Goal: Information Seeking & Learning: Learn about a topic

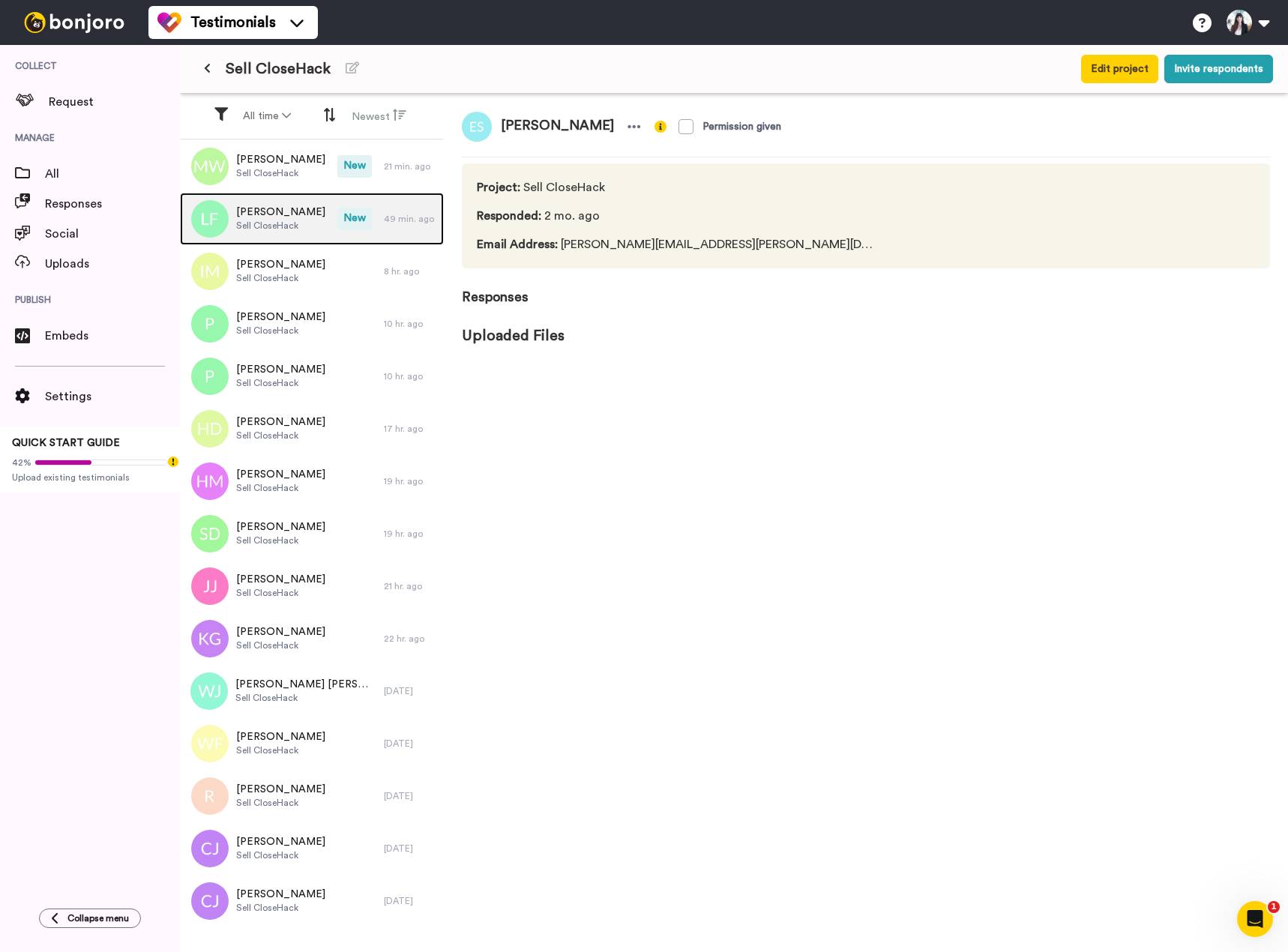
click at [297, 211] on span "[PERSON_NAME]" at bounding box center [280, 212] width 89 height 15
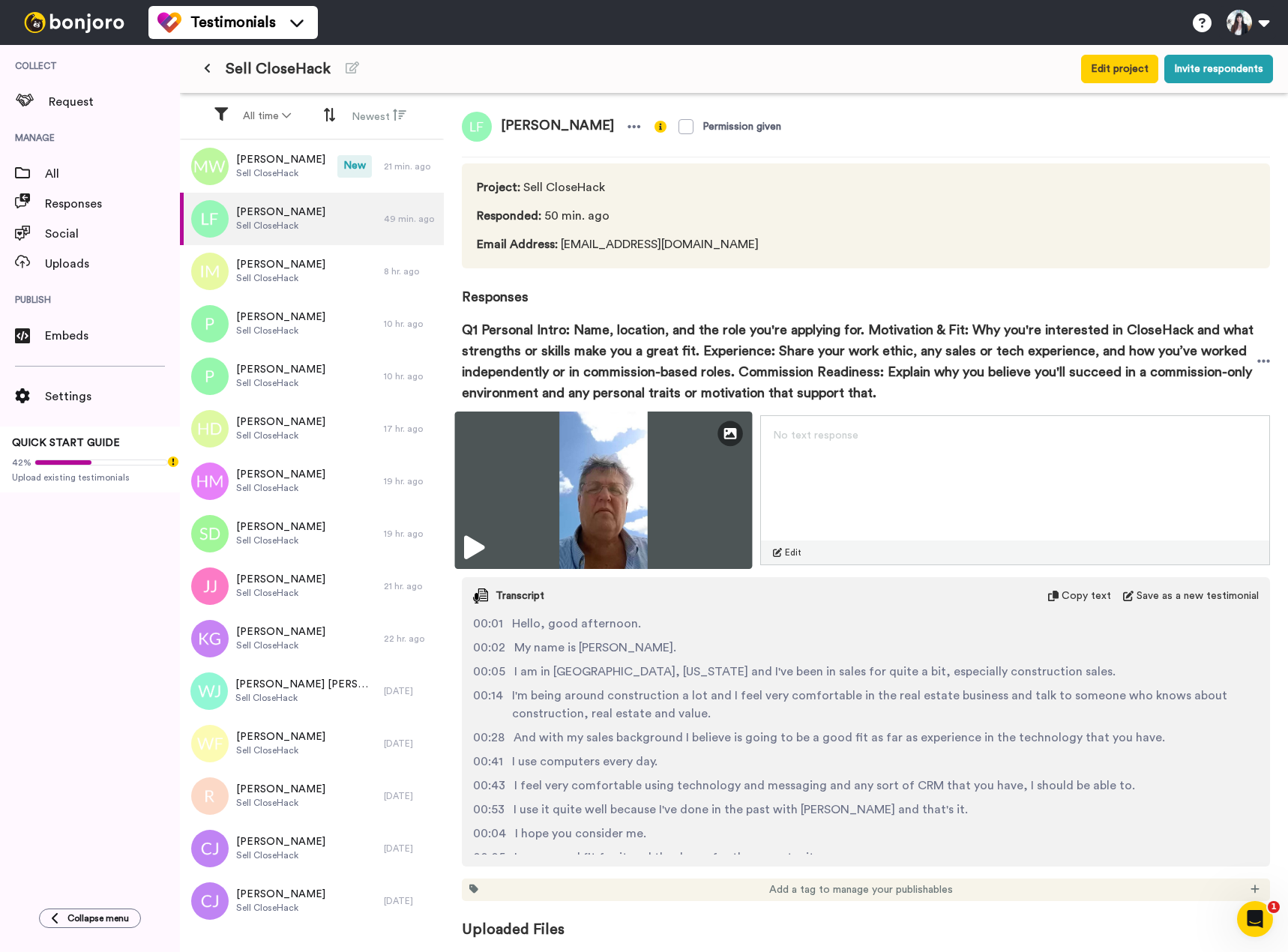
click at [474, 540] on icon at bounding box center [474, 548] width 20 height 24
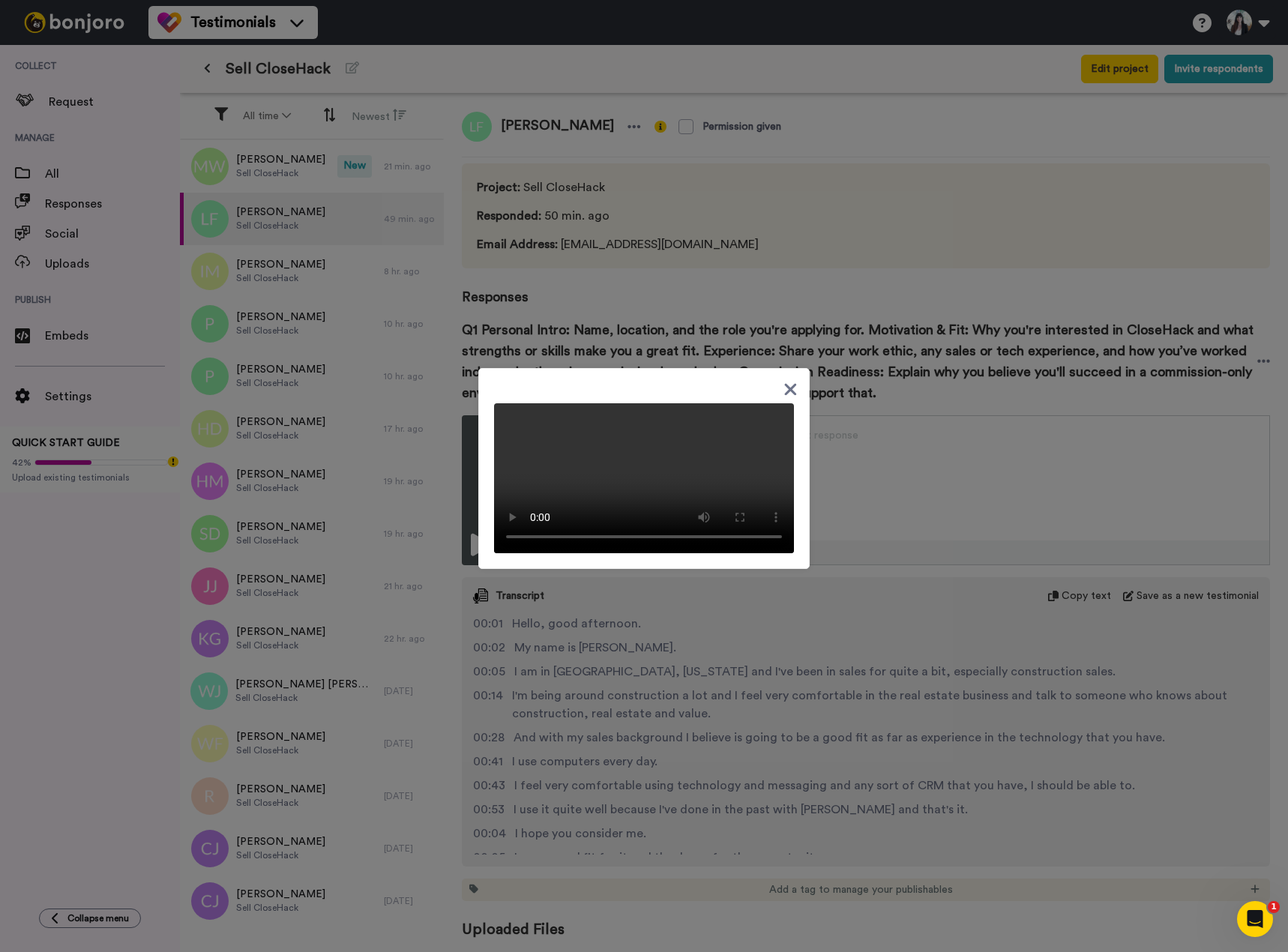
click at [784, 383] on icon at bounding box center [790, 389] width 12 height 12
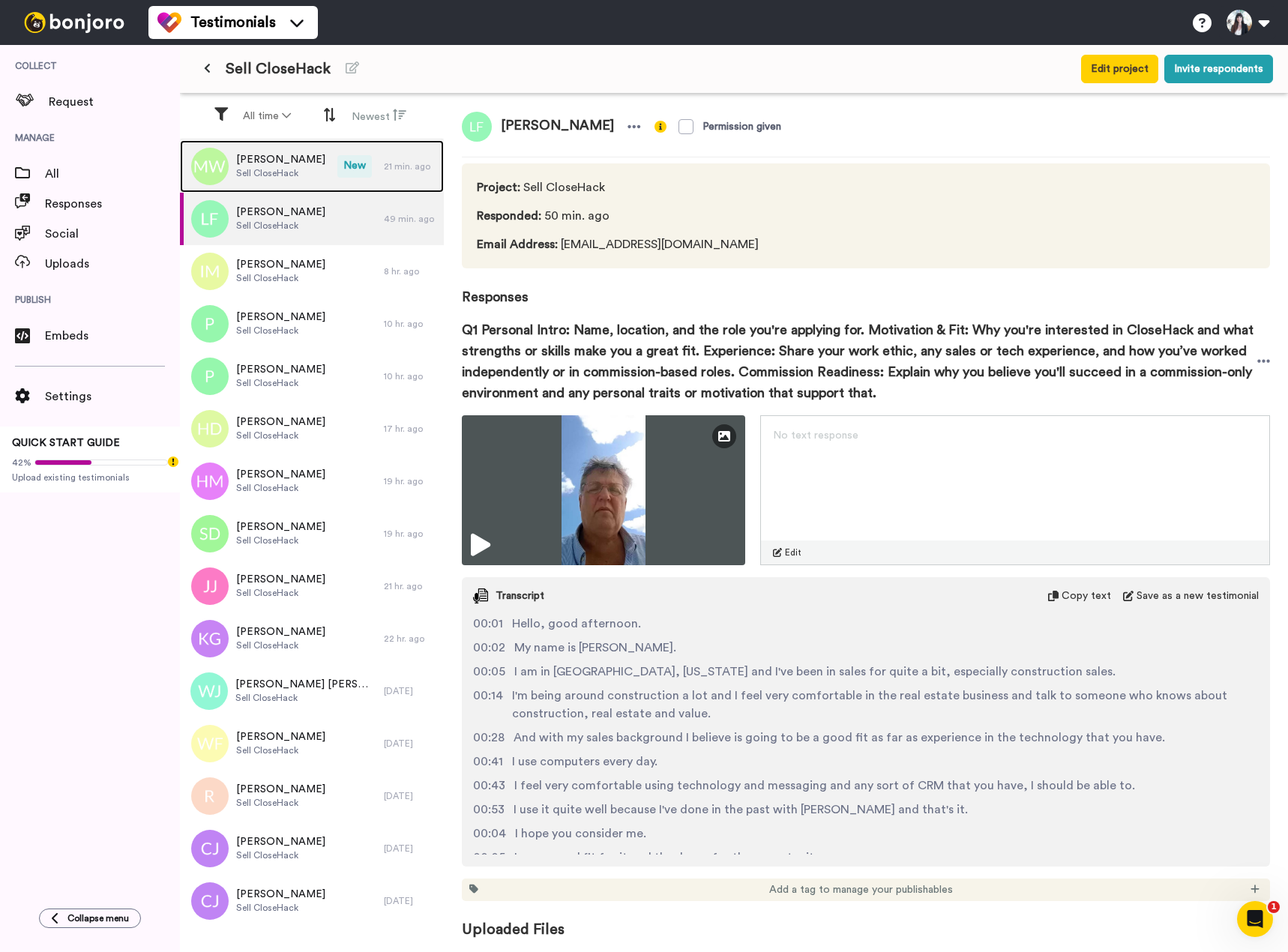
click at [324, 172] on div "[PERSON_NAME] Sell CloseHack" at bounding box center [259, 166] width 158 height 52
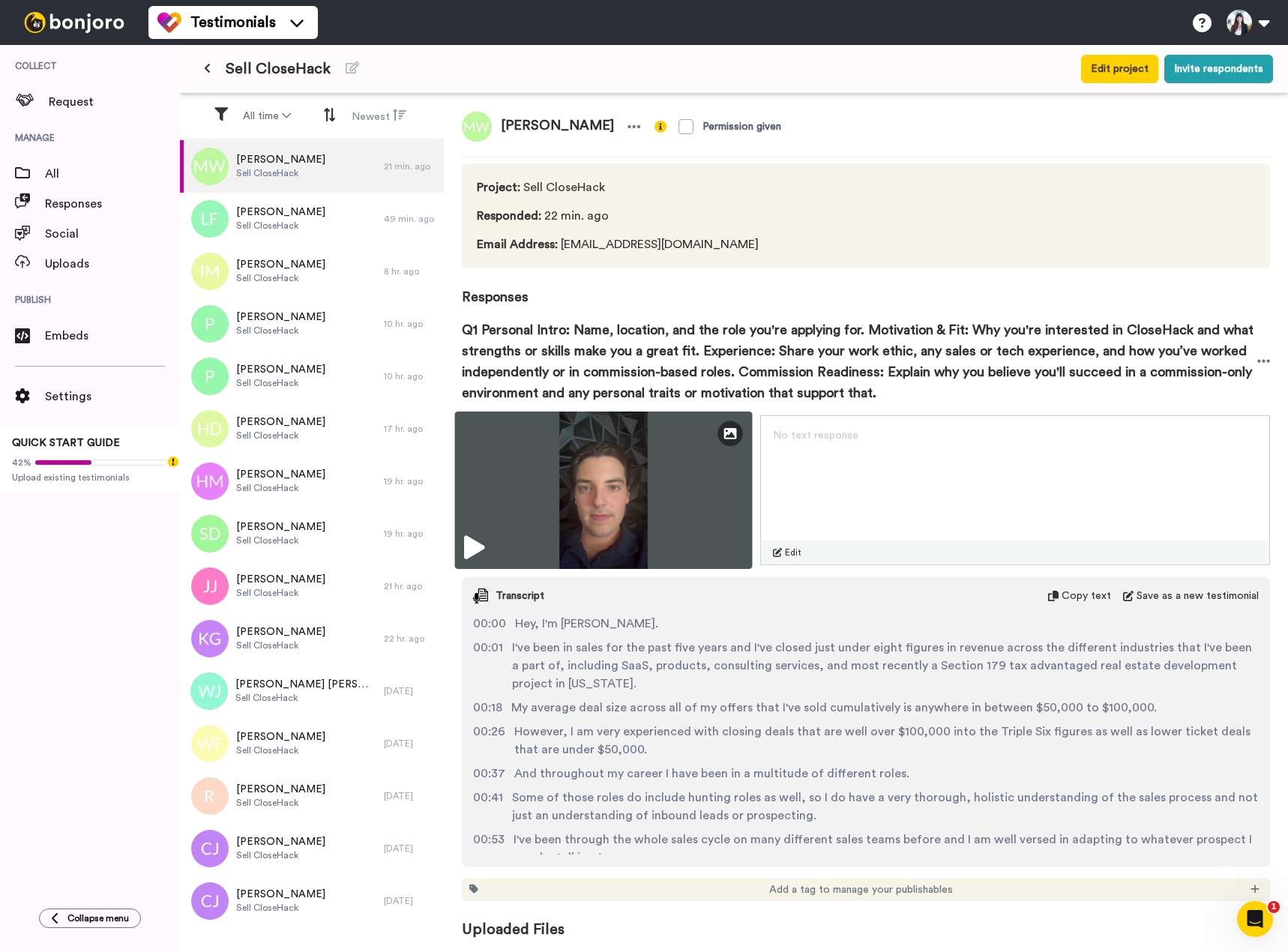
click at [461, 552] on img at bounding box center [604, 491] width 297 height 158
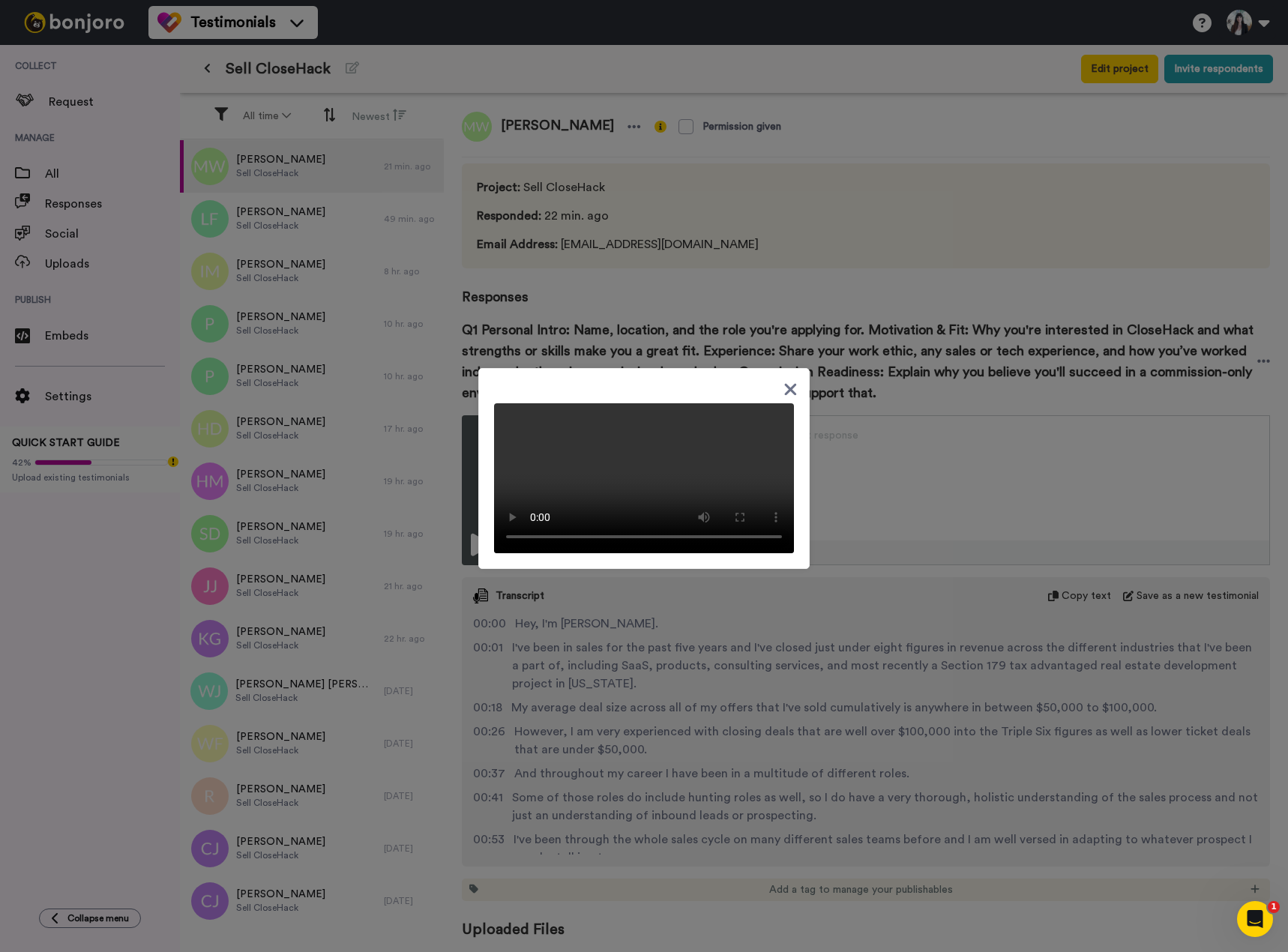
click at [784, 383] on icon at bounding box center [790, 389] width 12 height 12
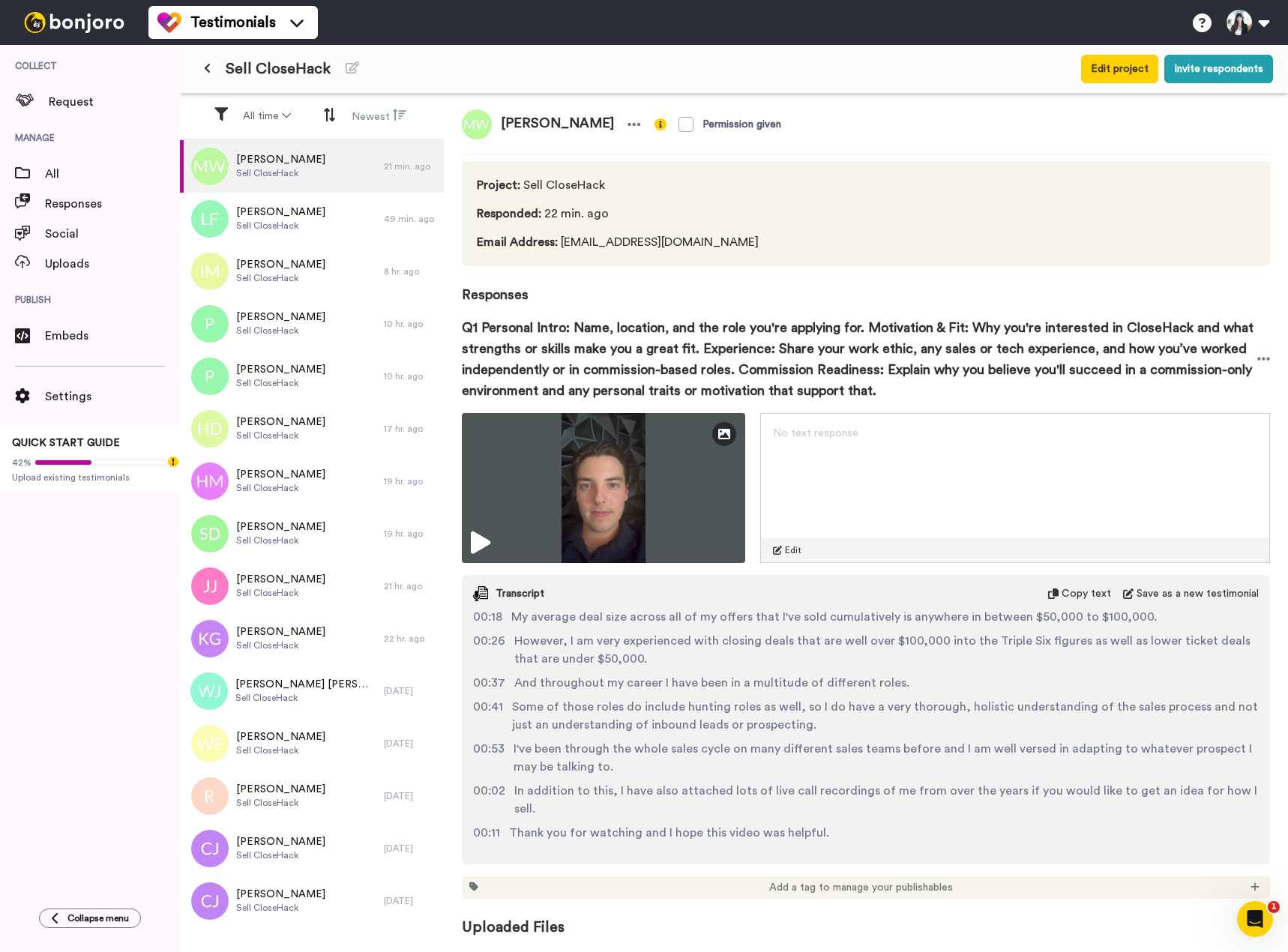
scroll to position [89, 0]
drag, startPoint x: 497, startPoint y: 933, endPoint x: 510, endPoint y: 925, distance: 15.3
click at [497, 933] on span "Uploaded Files" at bounding box center [865, 918] width 808 height 39
click at [659, 882] on div "Add a tag to manage your publishables" at bounding box center [865, 887] width 808 height 23
click at [324, 808] on div "[PERSON_NAME] CloseHack" at bounding box center [282, 795] width 204 height 52
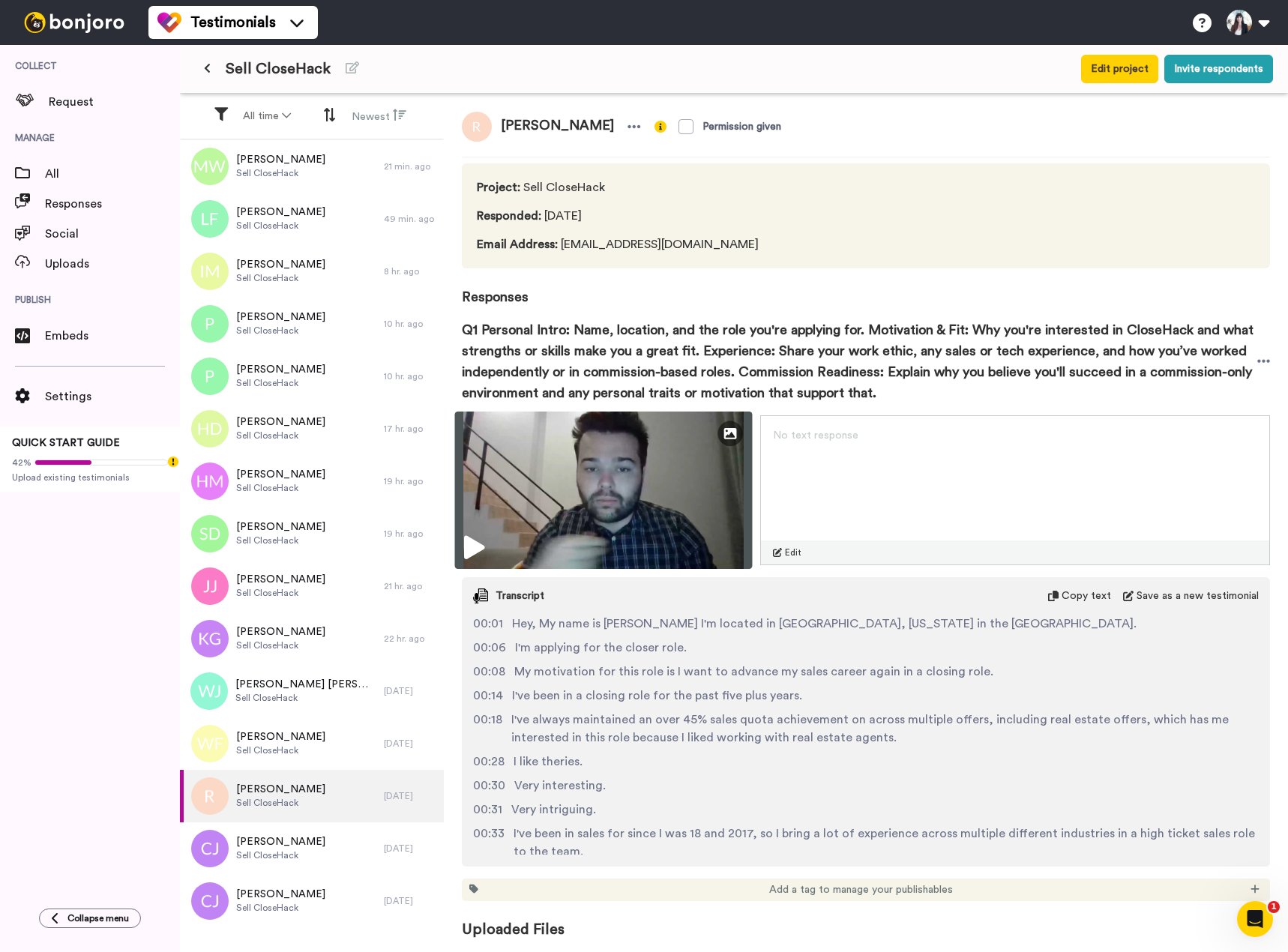
click at [486, 538] on img at bounding box center [604, 491] width 297 height 158
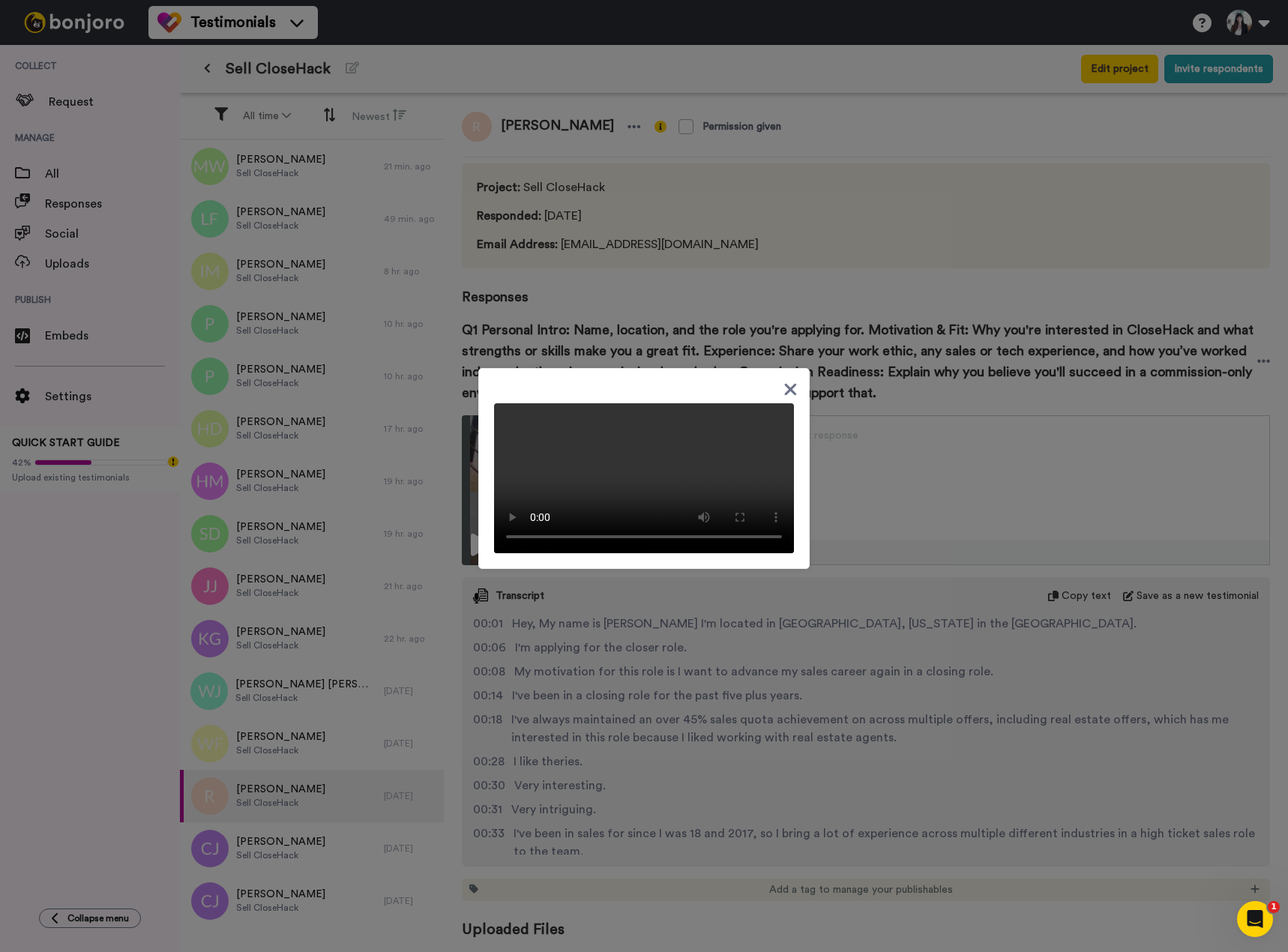
click at [784, 383] on icon at bounding box center [790, 389] width 12 height 12
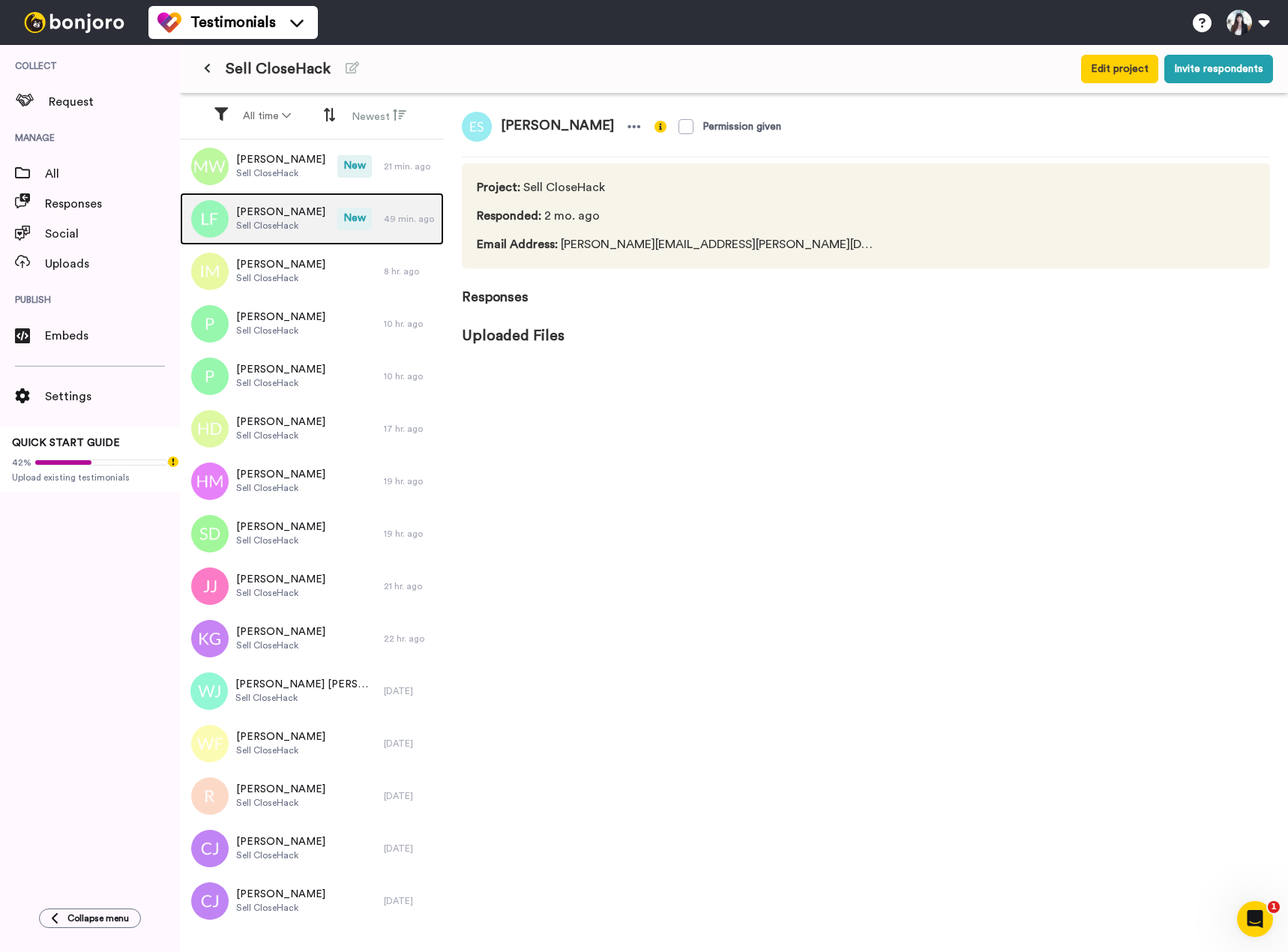
click at [298, 220] on span "Sell CloseHack" at bounding box center [280, 225] width 89 height 12
